Goal: Task Accomplishment & Management: Use online tool/utility

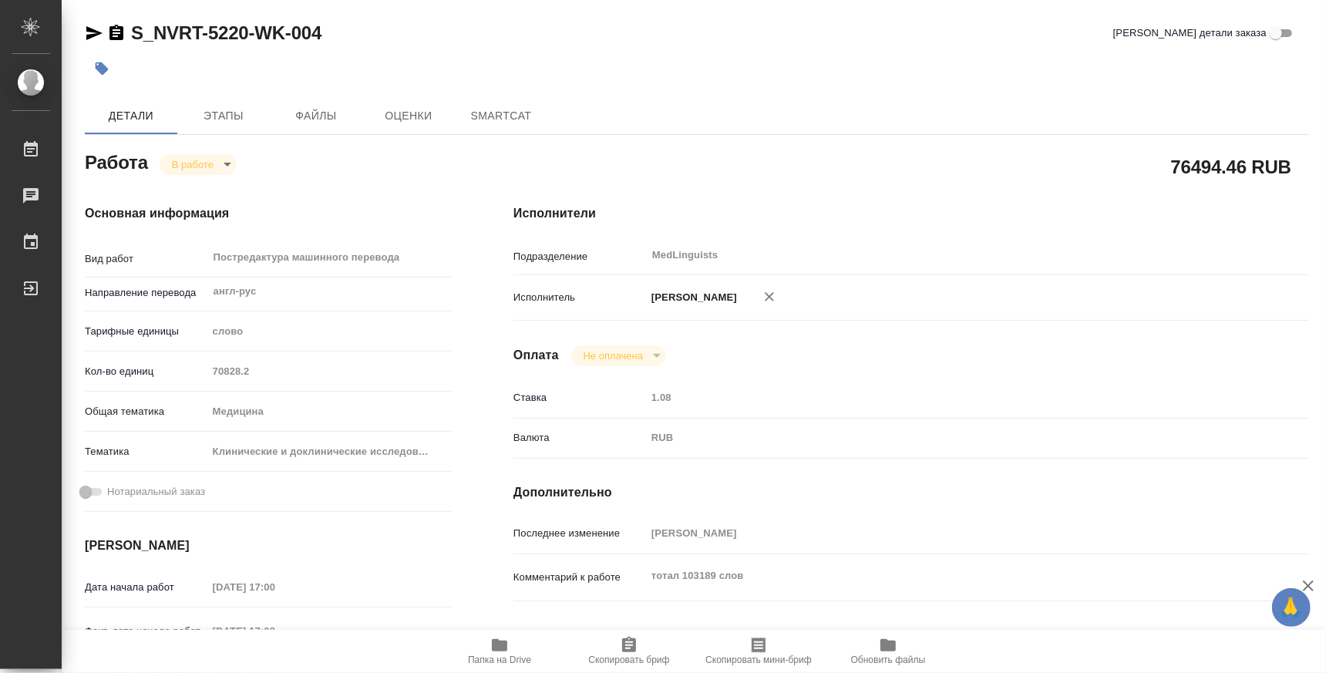
type textarea "x"
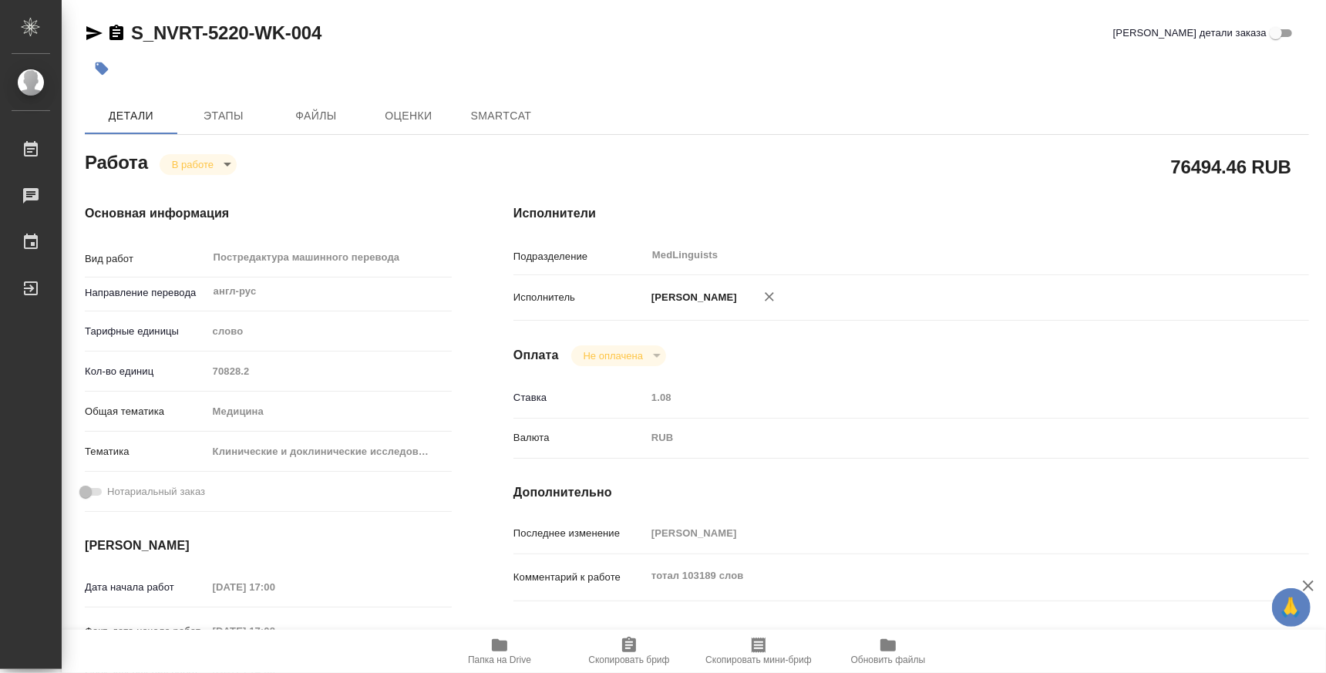
type textarea "x"
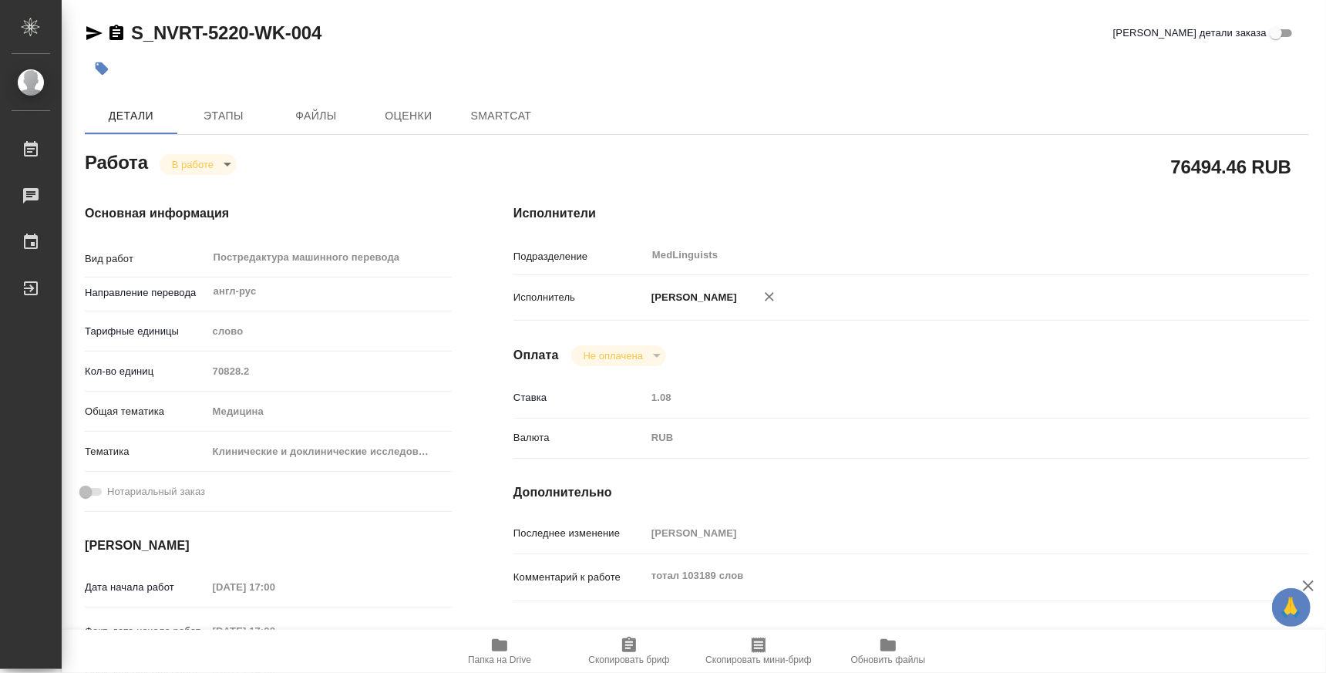
scroll to position [191, 0]
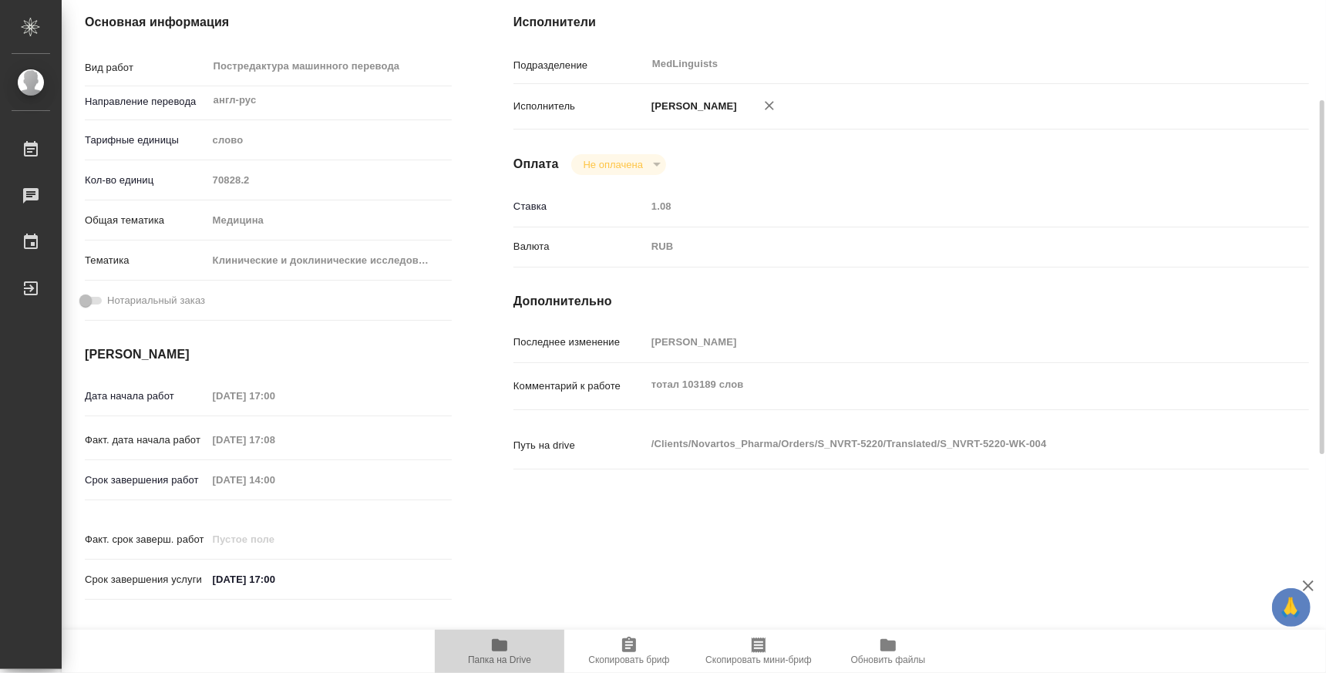
click at [510, 655] on span "Папка на Drive" at bounding box center [499, 660] width 63 height 11
type textarea "x"
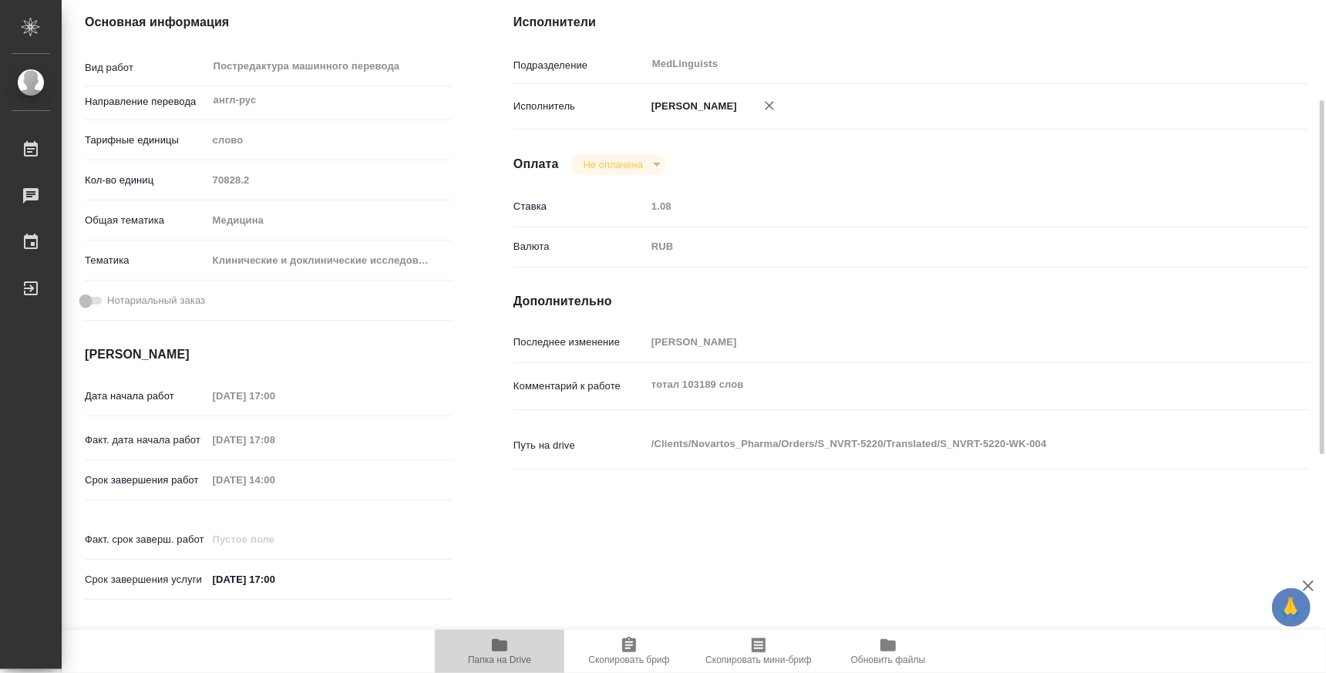
type textarea "x"
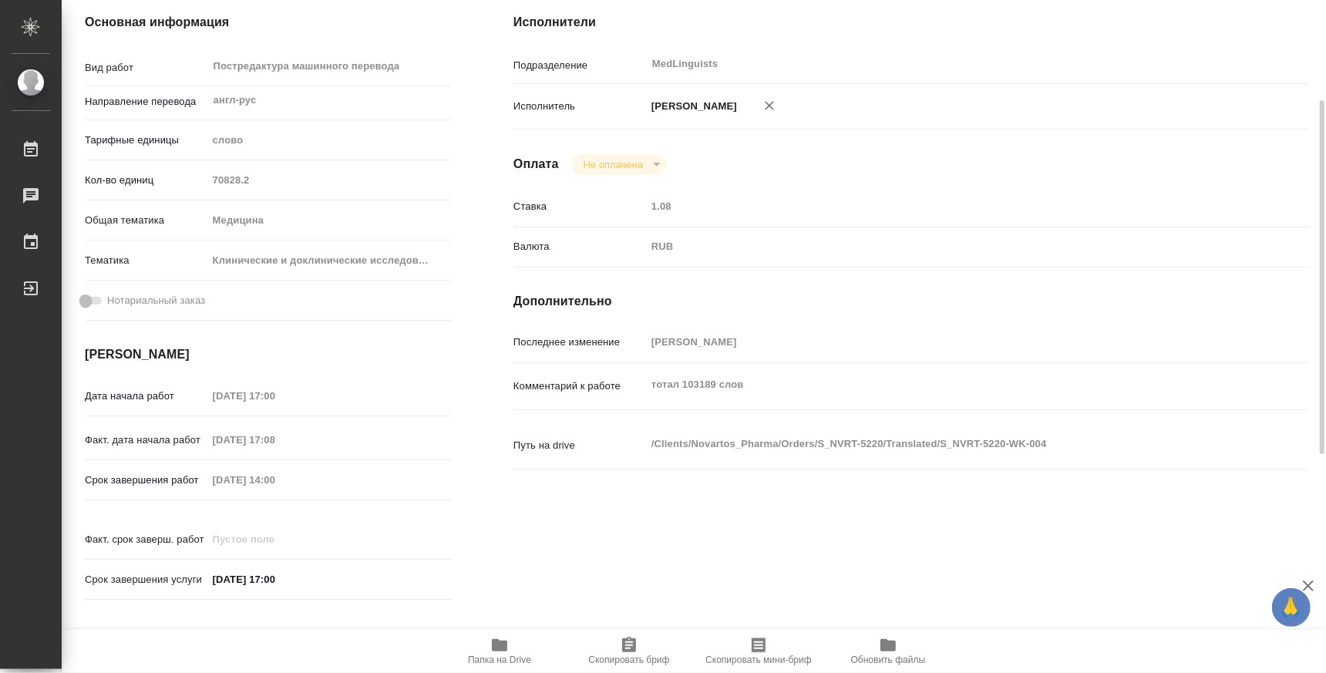
type textarea "x"
